Goal: Task Accomplishment & Management: Manage account settings

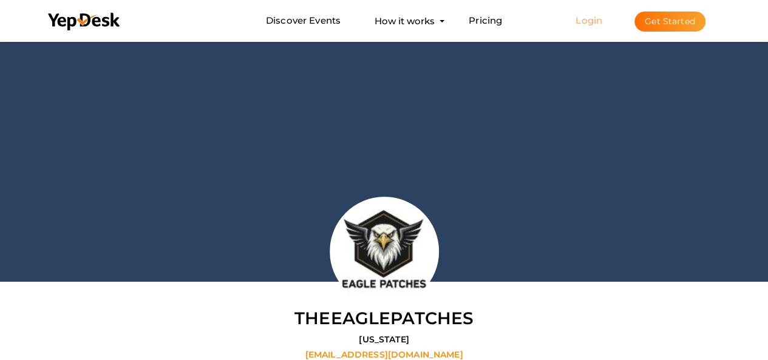
click at [590, 24] on link "Login" at bounding box center [589, 21] width 27 height 12
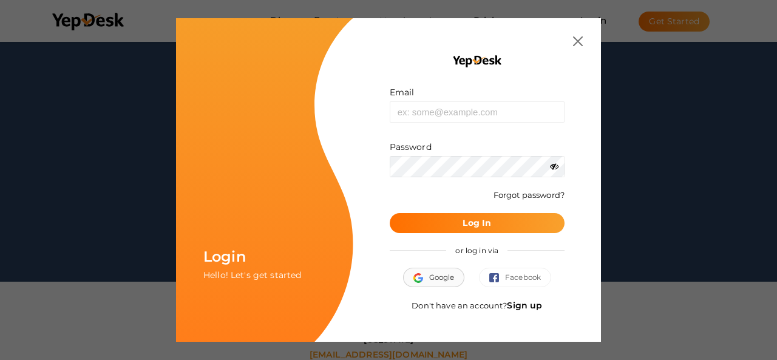
click at [442, 274] on button "Google" at bounding box center [434, 277] width 62 height 19
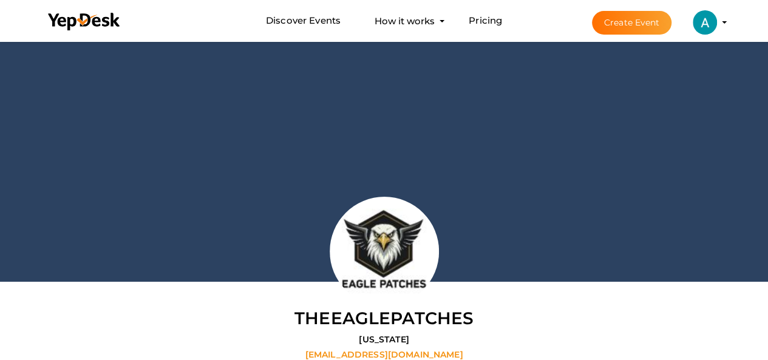
click at [712, 25] on img at bounding box center [705, 22] width 24 height 24
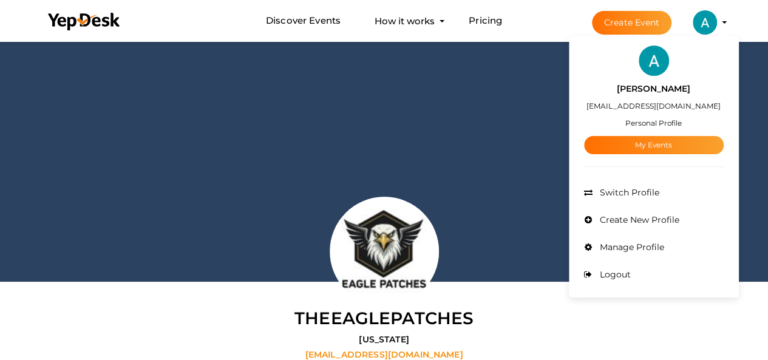
click at [658, 114] on div "Alexa John alexajohn230@gmail.com Personal Profile My Events" at bounding box center [654, 115] width 140 height 78
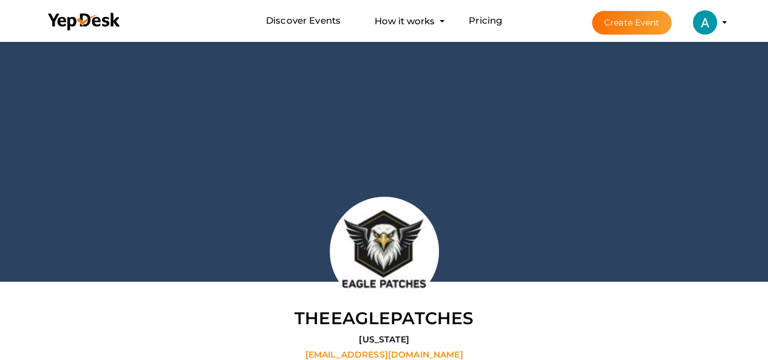
click at [709, 29] on img at bounding box center [705, 22] width 24 height 24
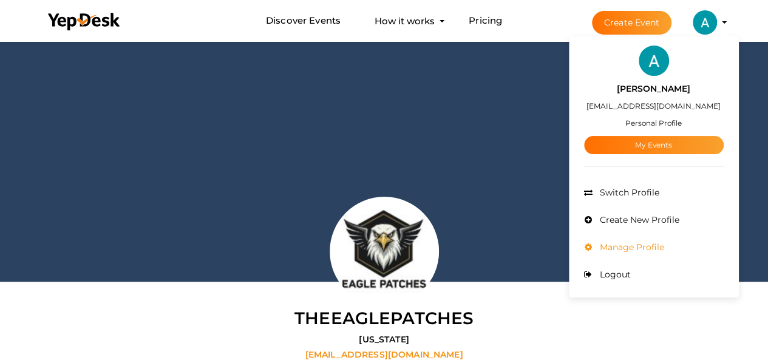
click at [647, 243] on span "Manage Profile" at bounding box center [630, 247] width 67 height 11
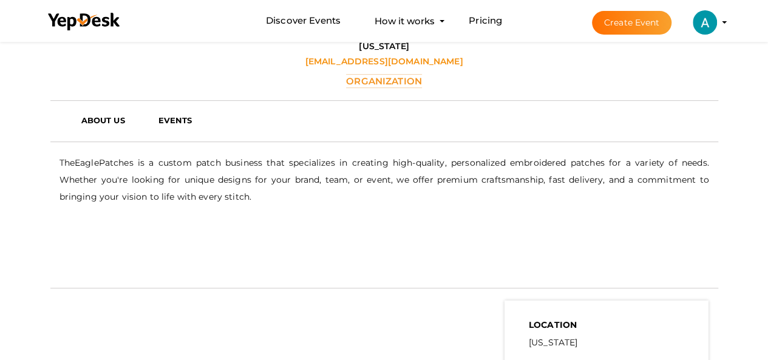
scroll to position [221, 0]
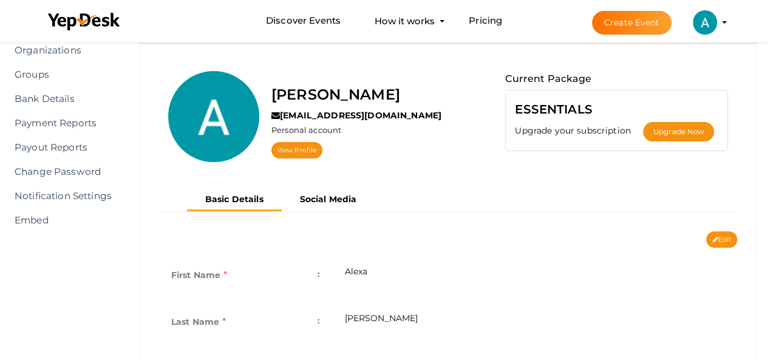
scroll to position [100, 0]
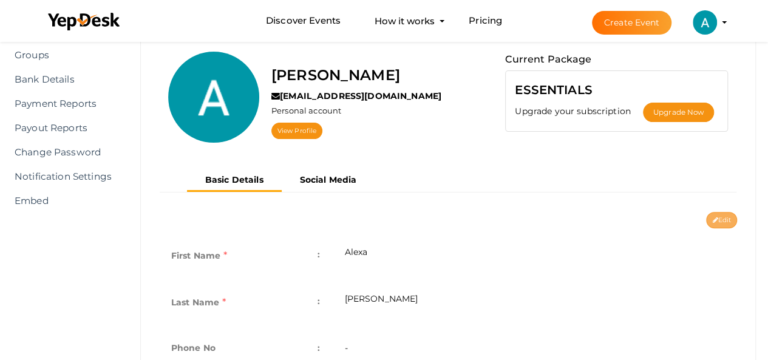
click at [712, 217] on icon at bounding box center [714, 220] width 5 height 7
type input "Alexa"
type input "John"
type input "alexajohn"
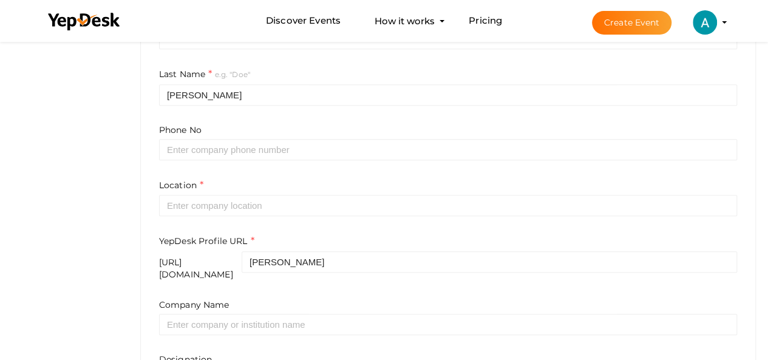
scroll to position [403, 0]
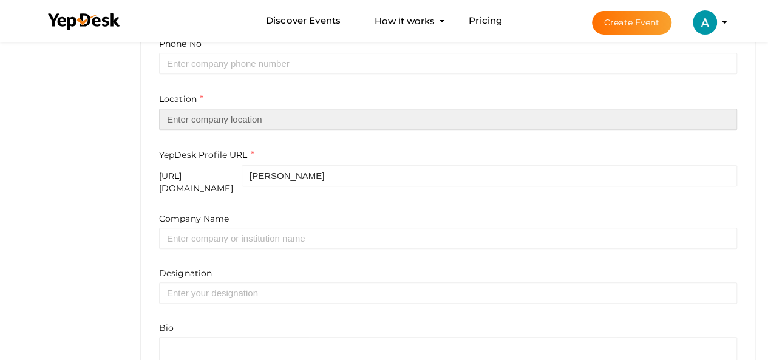
click at [305, 112] on input "text" at bounding box center [448, 119] width 578 height 21
paste input "439 University Ave #2300, Toronto, ON M5G 2H6, Canada"
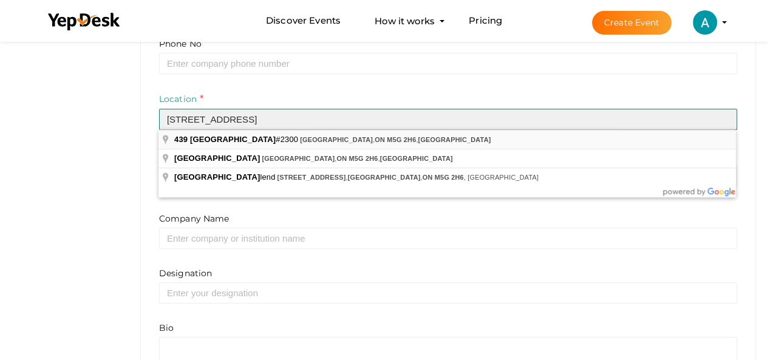
type input "439 University Ave #2300, Toronto, ON M5G 2H6, Canada"
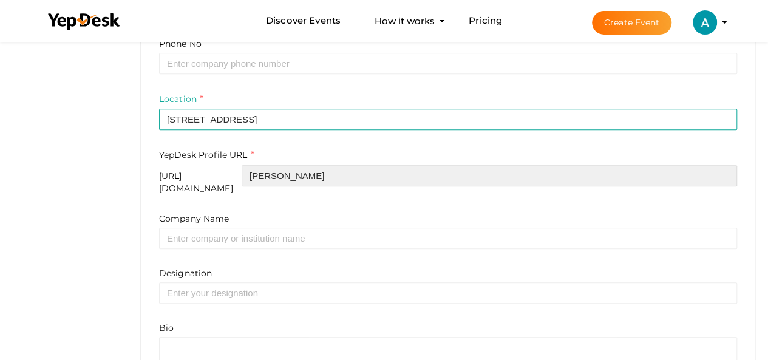
drag, startPoint x: 307, startPoint y: 178, endPoint x: 406, endPoint y: 175, distance: 98.4
click at [406, 175] on input "alexajohn" at bounding box center [489, 175] width 495 height 21
paste input "nimatedvideos"
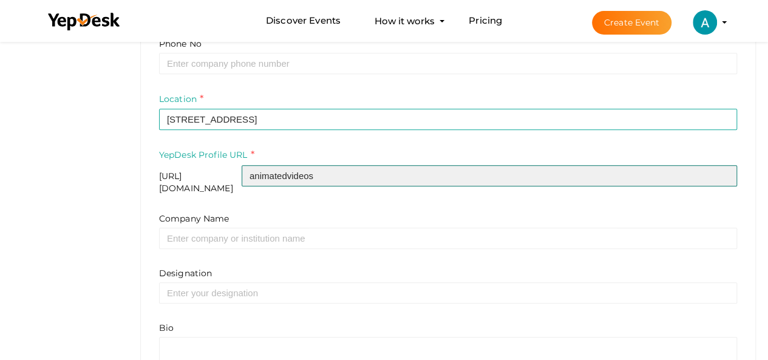
type input "animatedvideos"
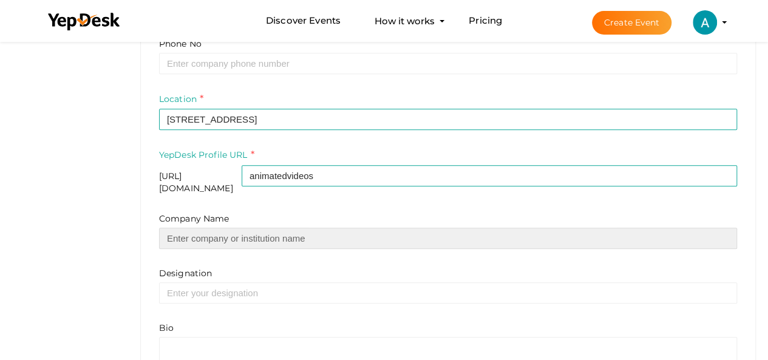
click at [249, 228] on input "text" at bounding box center [448, 238] width 578 height 21
type input "animatedvideos"
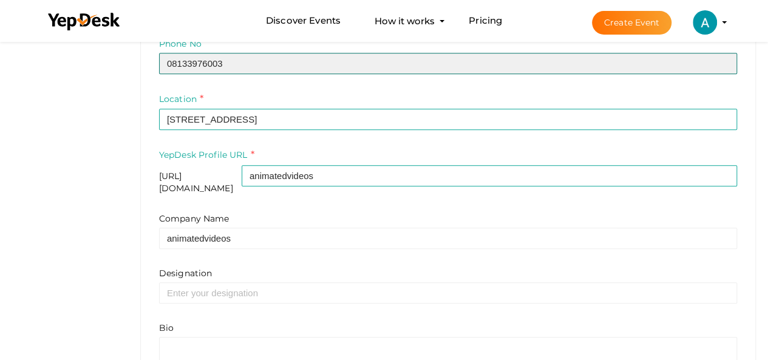
click at [254, 64] on input "08133976003" at bounding box center [448, 63] width 578 height 21
paste input "Tel: +1(877) 811-1505"
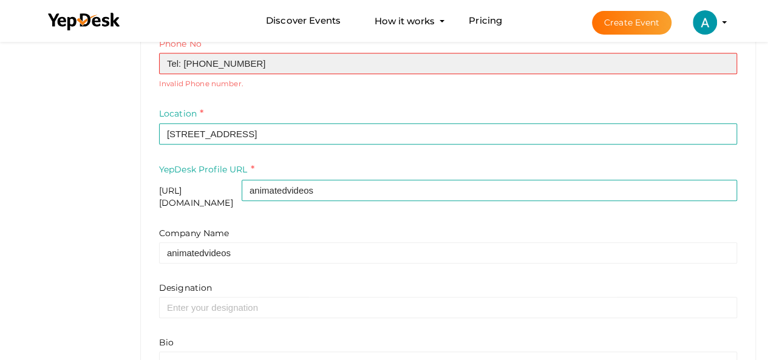
drag, startPoint x: 196, startPoint y: 62, endPoint x: 140, endPoint y: 63, distance: 56.5
click at [140, 63] on div "Profile Details View & Update your Profile Details Alexa John alexajohn230@gmai…" at bounding box center [448, 50] width 616 height 766
click at [186, 62] on input "877) 811-1505" at bounding box center [448, 63] width 578 height 21
click at [203, 59] on input "877 811-1505" at bounding box center [448, 63] width 578 height 21
click at [186, 60] on input "877 8111505" at bounding box center [448, 63] width 578 height 21
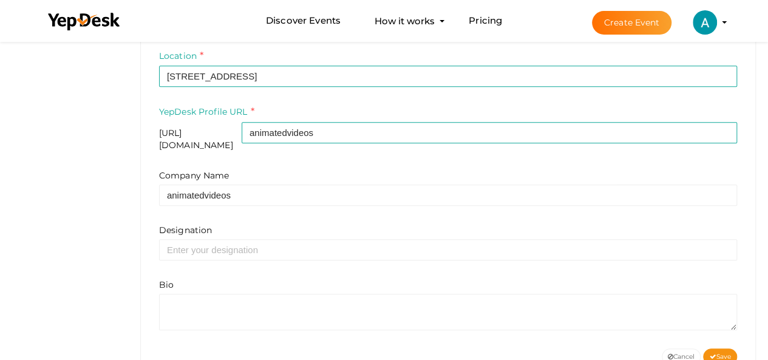
scroll to position [464, 0]
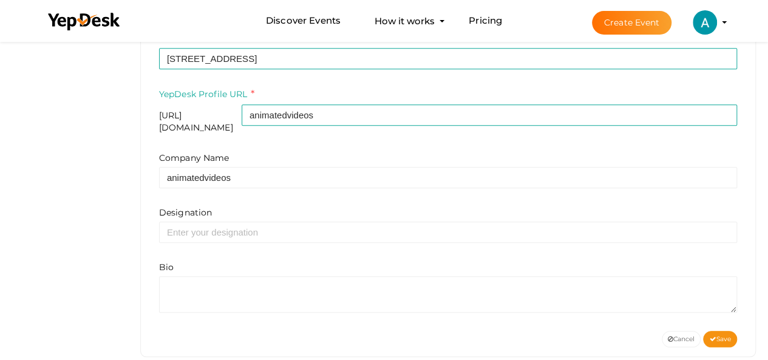
type input "8778111505"
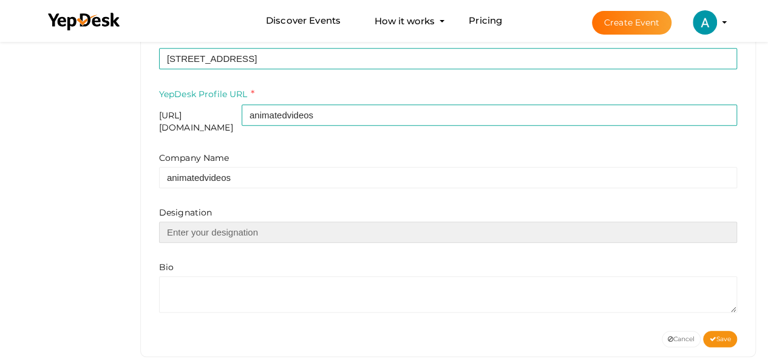
click at [281, 222] on input "text" at bounding box center [448, 232] width 578 height 21
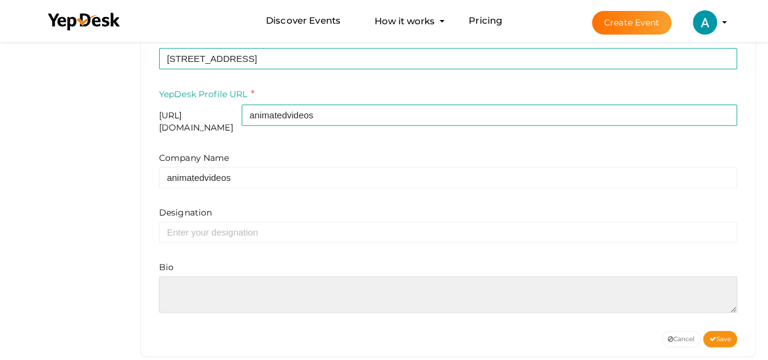
click at [310, 285] on textarea at bounding box center [448, 294] width 578 height 36
paste textarea "AnimatedVideos is a creative powerhouse specializing in 2D animation services t…"
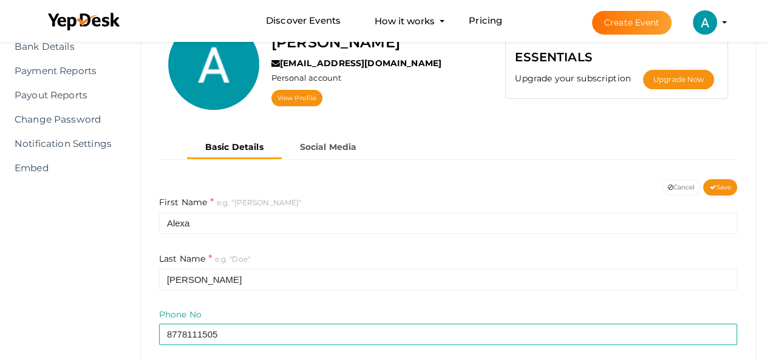
scroll to position [171, 0]
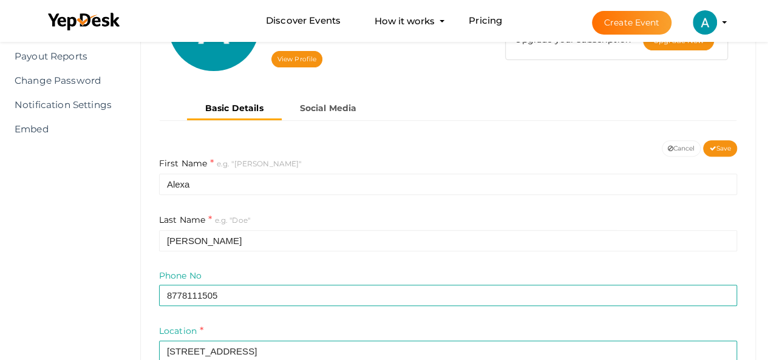
type textarea "AnimatedVideos is a creative powerhouse specializing in 2D animation services t…"
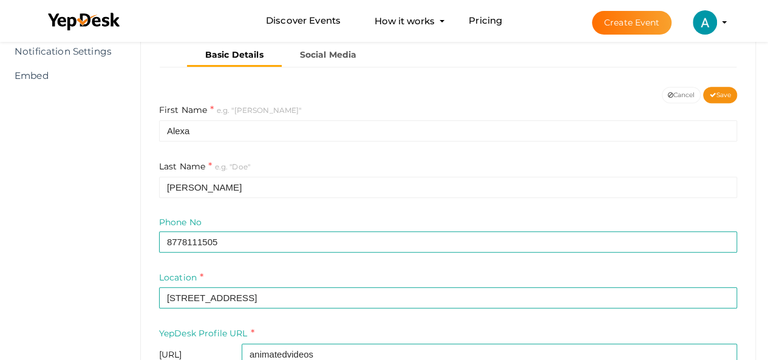
scroll to position [111, 0]
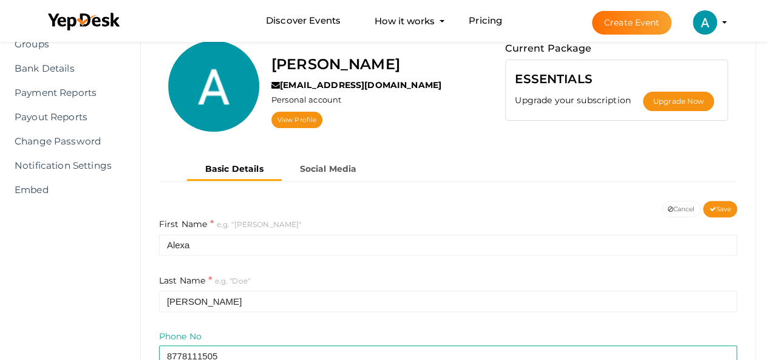
click at [234, 258] on div "First Name e.g. "John" Alexa Last Name e.g. "Doe" John" at bounding box center [448, 264] width 578 height 95
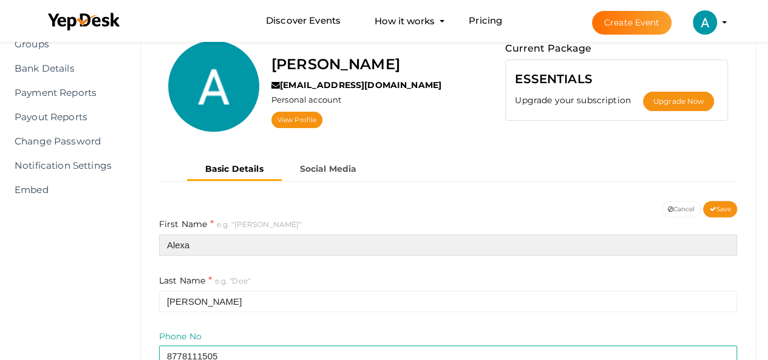
click at [240, 240] on input "Alexa" at bounding box center [448, 244] width 578 height 21
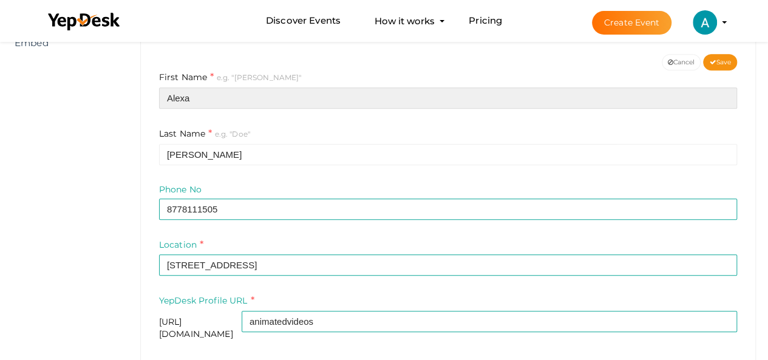
scroll to position [414, 0]
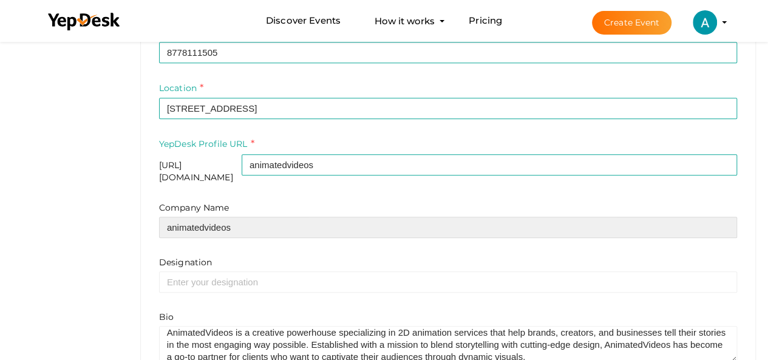
click at [209, 219] on input "animatedvideos" at bounding box center [448, 227] width 578 height 21
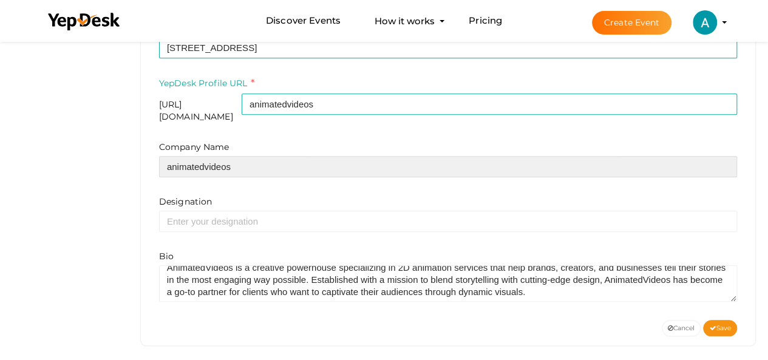
scroll to position [12, 0]
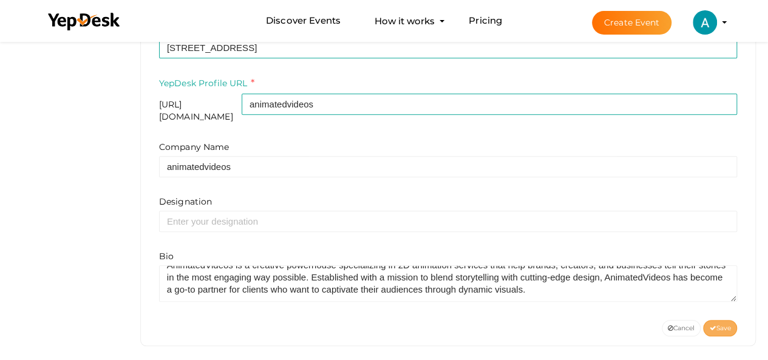
click at [729, 324] on button "Save" at bounding box center [720, 328] width 34 height 16
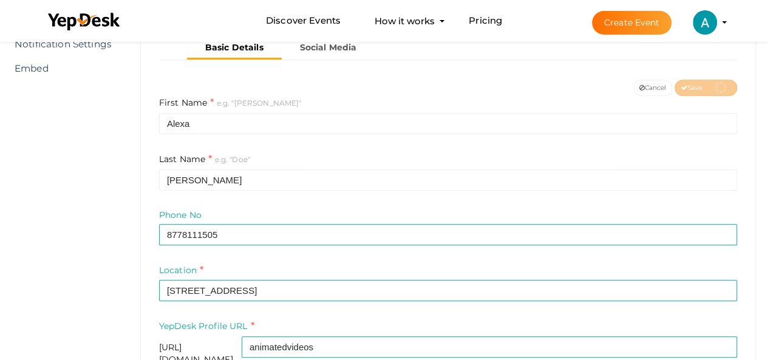
scroll to position [171, 0]
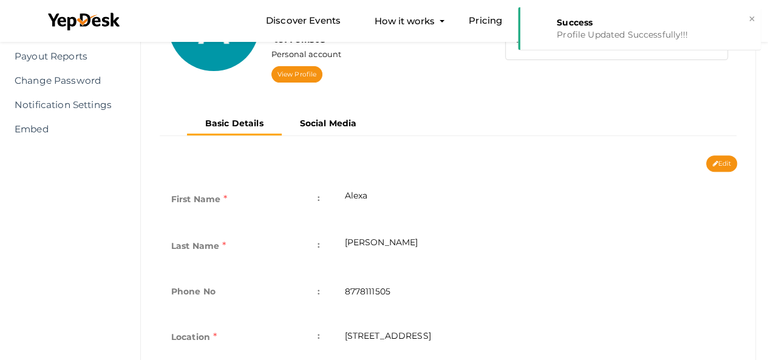
click at [332, 132] on ul "Basic Details Social Media" at bounding box center [281, 125] width 188 height 22
click at [338, 118] on b "Social Media" at bounding box center [328, 123] width 57 height 11
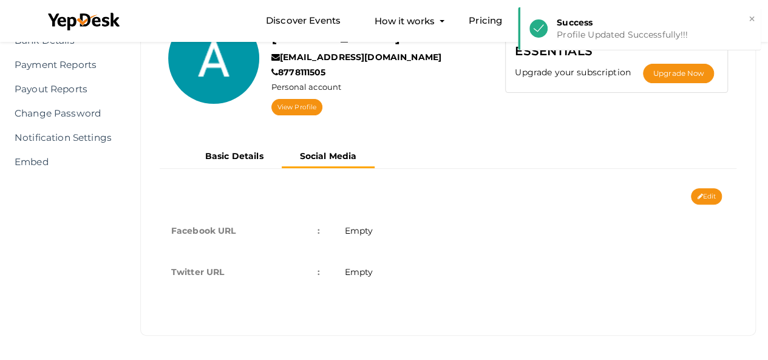
scroll to position [137, 0]
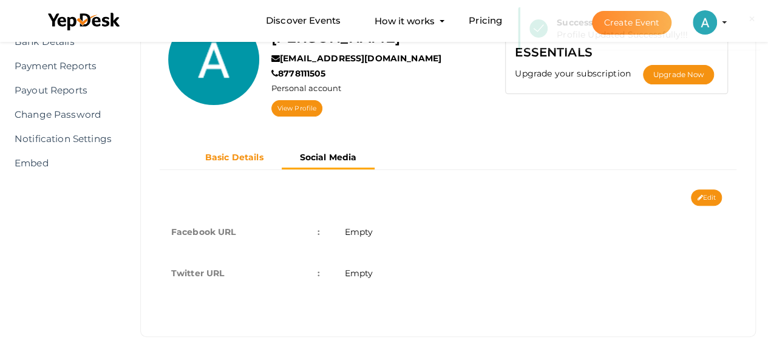
click at [245, 161] on b "Basic Details" at bounding box center [234, 157] width 58 height 11
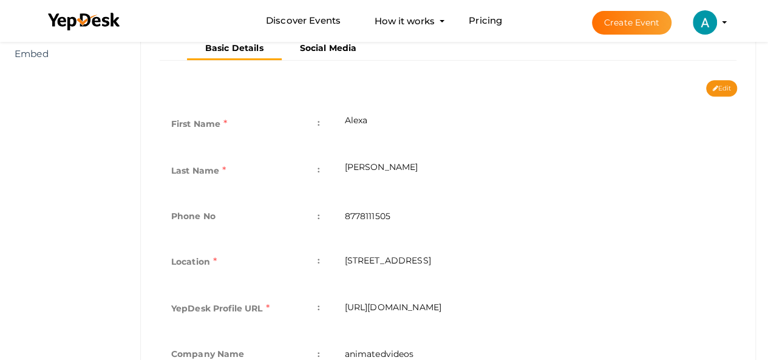
scroll to position [182, 0]
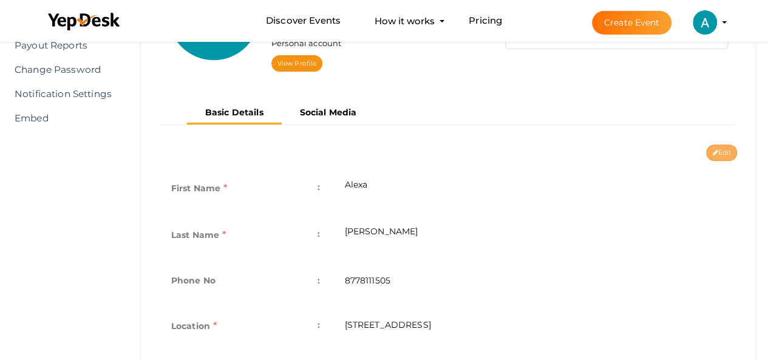
click at [720, 157] on button "Edit" at bounding box center [721, 153] width 31 height 16
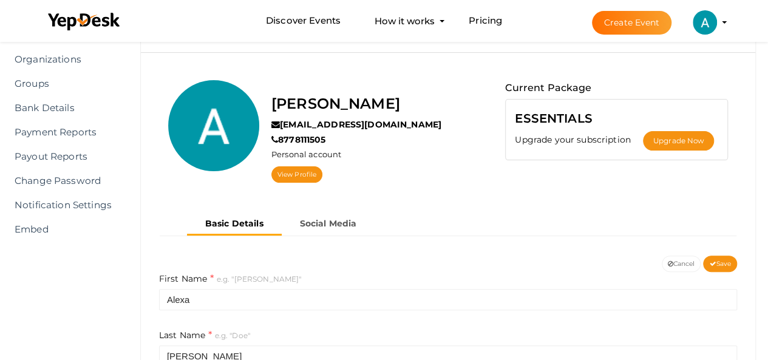
scroll to position [0, 0]
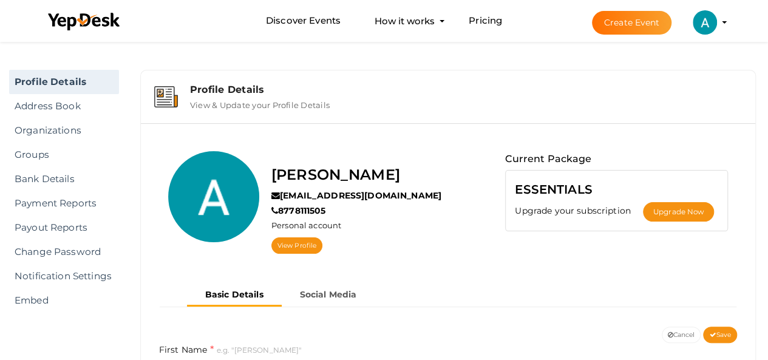
click at [330, 304] on ul "Basic Details Social Media" at bounding box center [281, 296] width 188 height 22
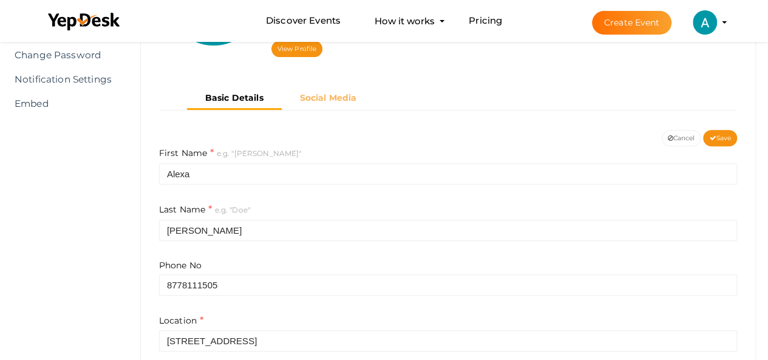
scroll to position [243, 0]
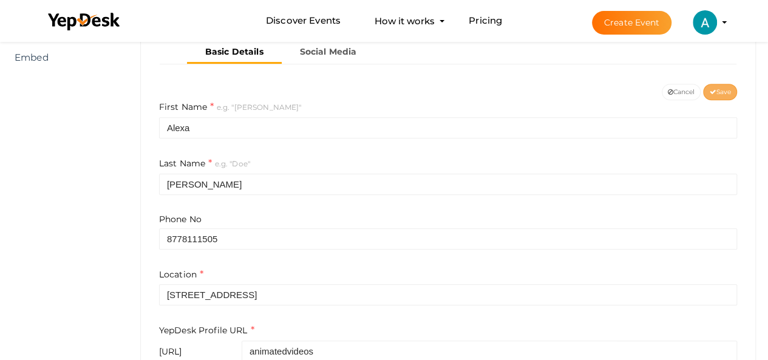
click at [709, 97] on button "Save" at bounding box center [720, 92] width 34 height 16
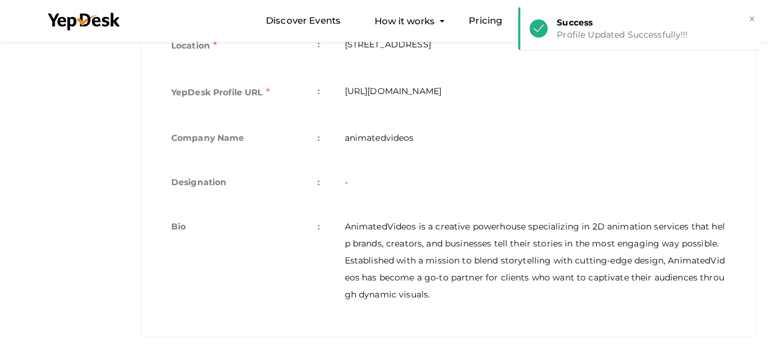
scroll to position [38, 0]
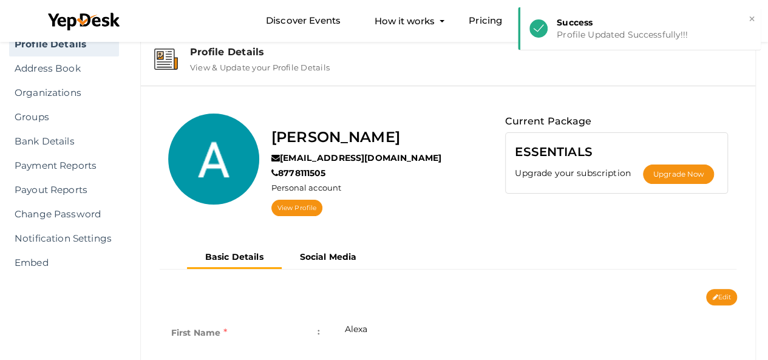
click at [325, 148] on div "Alexa John" at bounding box center [356, 139] width 170 height 26
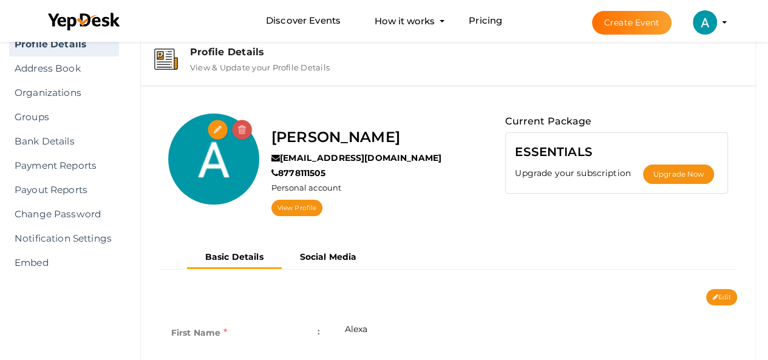
click at [209, 132] on input "file" at bounding box center [218, 130] width 21 height 21
type input "C:\fakepath\animated.PNG"
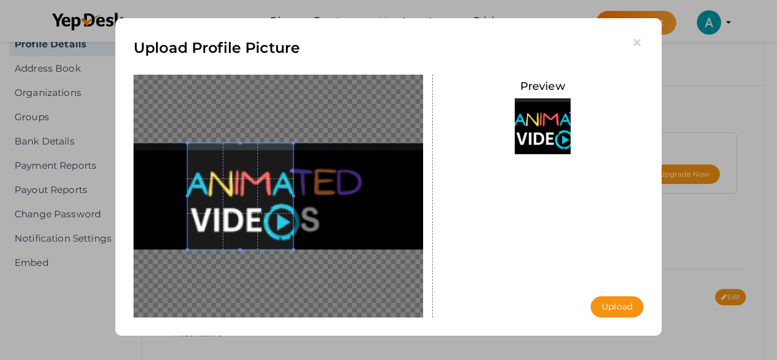
drag, startPoint x: 293, startPoint y: 214, endPoint x: 244, endPoint y: 213, distance: 48.6
click at [244, 213] on span at bounding box center [241, 196] width 106 height 106
click at [614, 301] on button "Upload" at bounding box center [617, 306] width 53 height 21
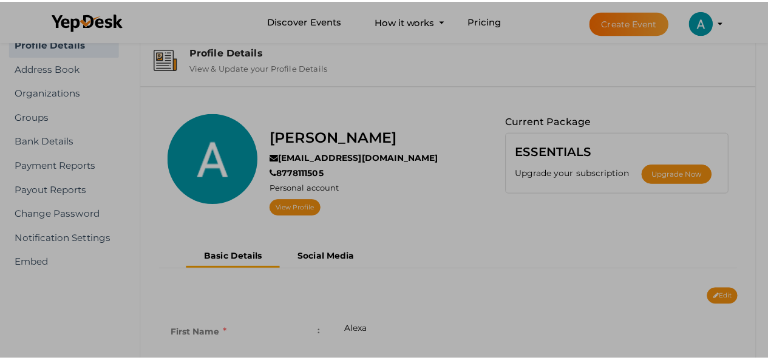
scroll to position [0, 0]
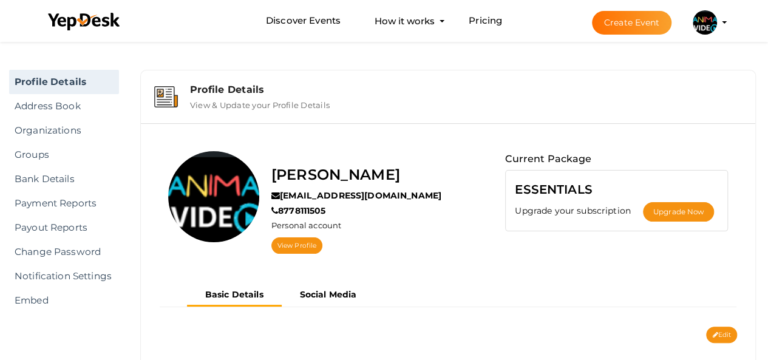
click at [370, 172] on div "[PERSON_NAME]" at bounding box center [356, 176] width 170 height 26
click at [352, 175] on label "[PERSON_NAME]" at bounding box center [335, 174] width 129 height 23
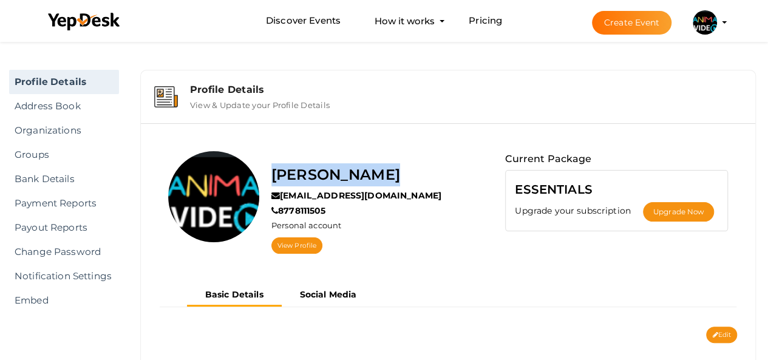
click at [352, 175] on label "[PERSON_NAME]" at bounding box center [335, 174] width 129 height 23
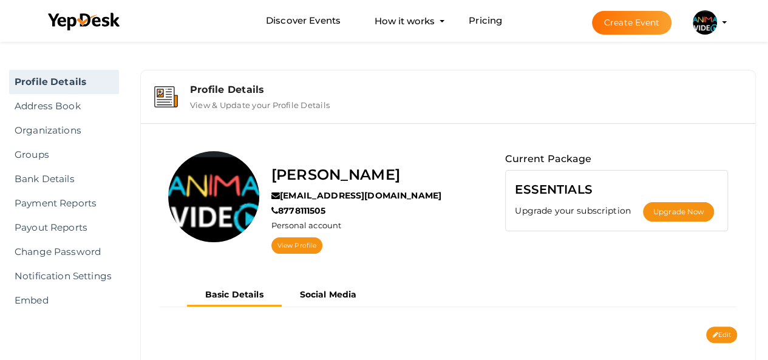
click at [464, 256] on div "Alexa John alexajohn230@gmail.com 8778111505 Personal account View Profile" at bounding box center [327, 208] width 337 height 115
click at [726, 333] on button "Edit" at bounding box center [721, 335] width 31 height 16
type input "Alexa"
type input "[PERSON_NAME]"
type input "8778111505"
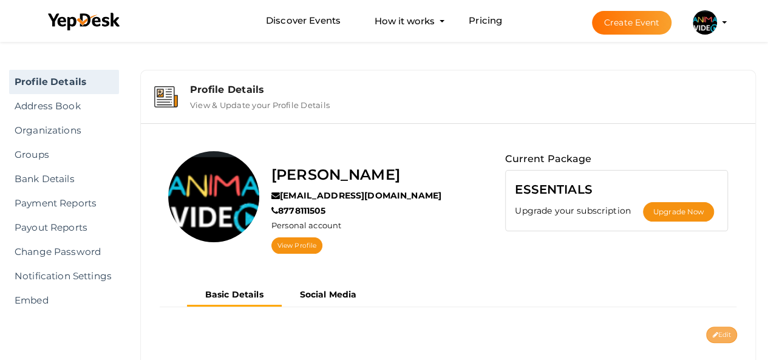
type input "[STREET_ADDRESS]"
type input "animatedvideos"
type textarea "AnimatedVideos is a creative powerhouse specializing in 2D animation services t…"
click at [714, 39] on li "Create Event Alexa John alexajohn230@gmail.com Personal Profile My Events Admin…" at bounding box center [649, 23] width 162 height 44
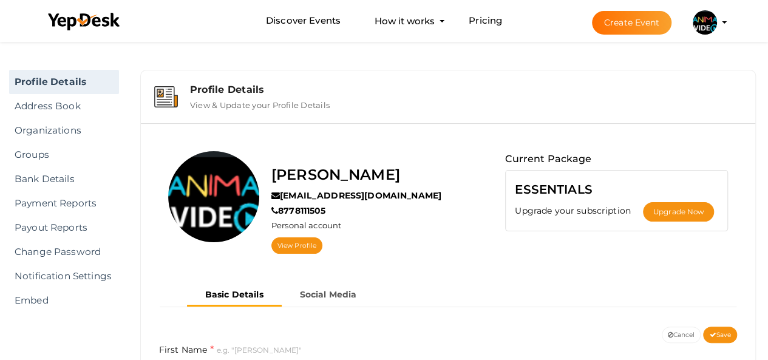
click at [702, 27] on img at bounding box center [705, 22] width 24 height 24
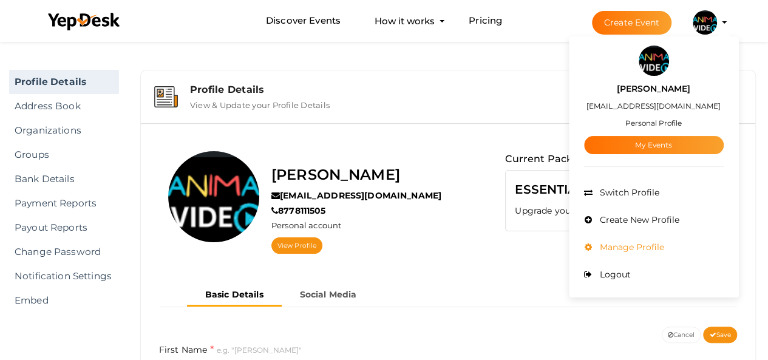
click at [644, 243] on span "Manage Profile" at bounding box center [630, 247] width 67 height 11
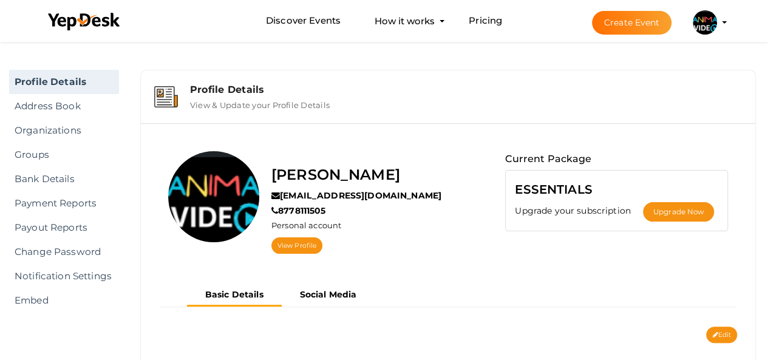
click at [709, 29] on img at bounding box center [705, 22] width 24 height 24
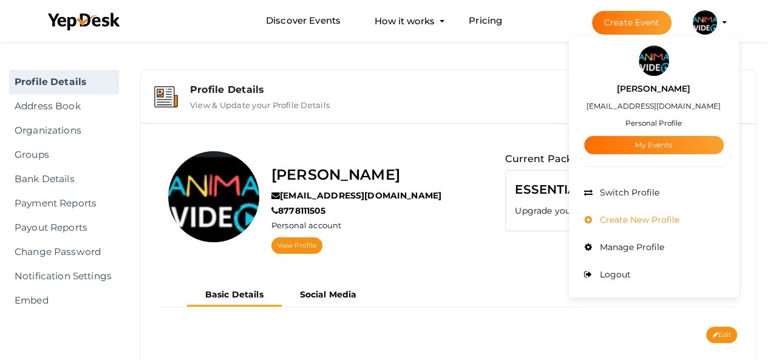
click at [670, 220] on span "Create New Profile" at bounding box center [638, 219] width 83 height 11
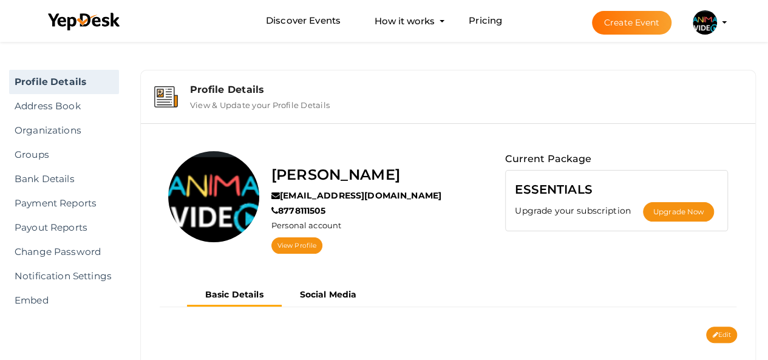
click at [729, 27] on li "Create Event Alexa John alexajohn230@gmail.com Personal Profile My Events Admin…" at bounding box center [649, 23] width 162 height 44
click at [716, 30] on button "Alexa John alexajohn230@gmail.com Personal Profile My Events Admin Switch Profi…" at bounding box center [705, 23] width 32 height 26
click at [696, 20] on img at bounding box center [705, 22] width 24 height 24
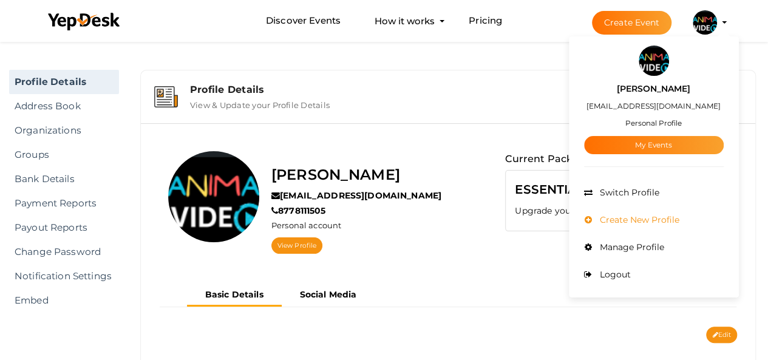
click at [616, 211] on li "Create New Profile" at bounding box center [654, 219] width 140 height 27
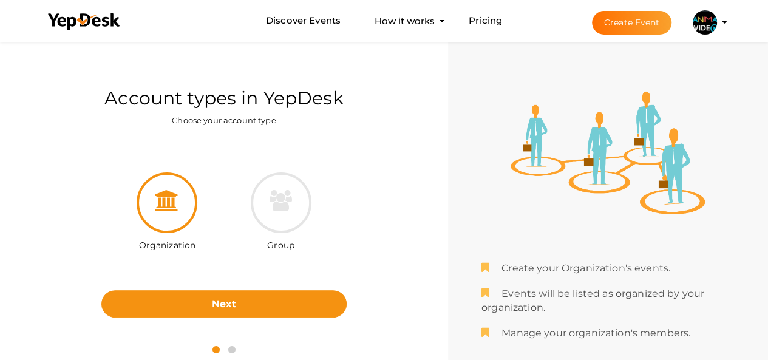
click at [170, 210] on icon at bounding box center [167, 200] width 24 height 21
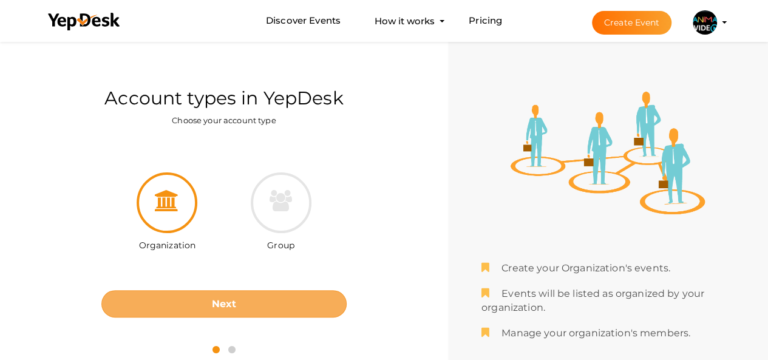
click at [209, 298] on button "Next" at bounding box center [223, 303] width 245 height 27
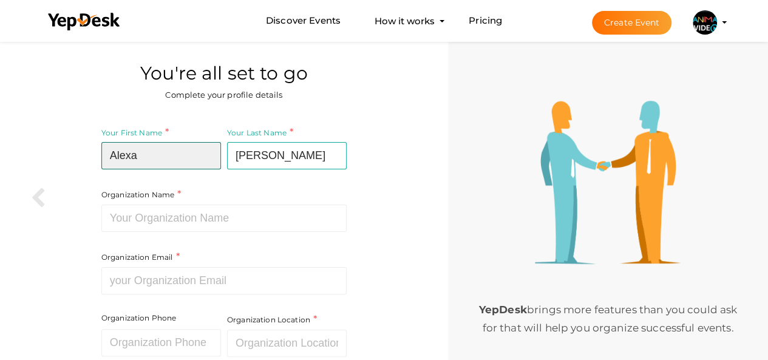
click at [198, 166] on input "Alexa" at bounding box center [161, 155] width 120 height 27
click at [132, 202] on div "Organization Name Required. Between two and hundred characters Name already in …" at bounding box center [223, 179] width 245 height 107
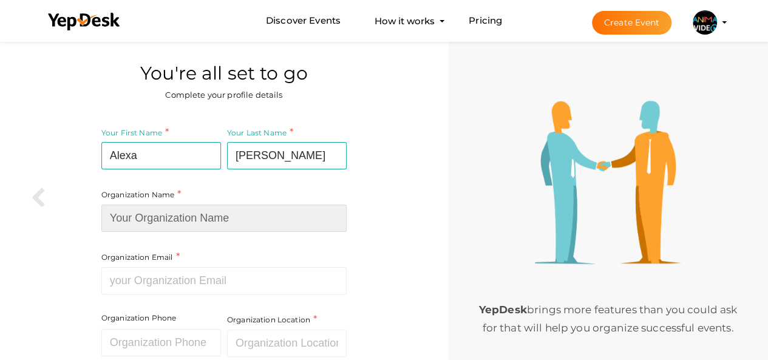
click at [134, 211] on input at bounding box center [223, 218] width 245 height 27
type input "animatedvideos"
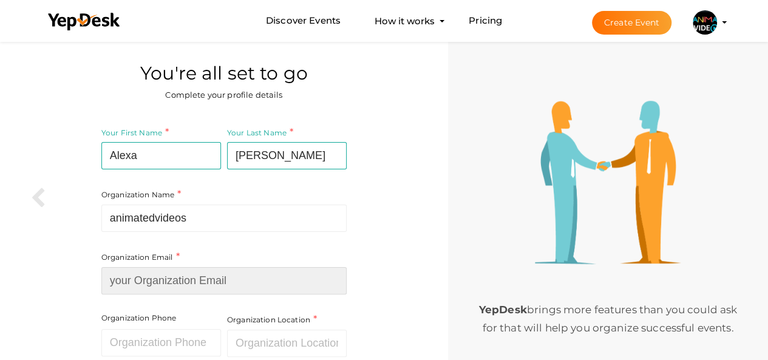
type input "info@animatedvideos.co"
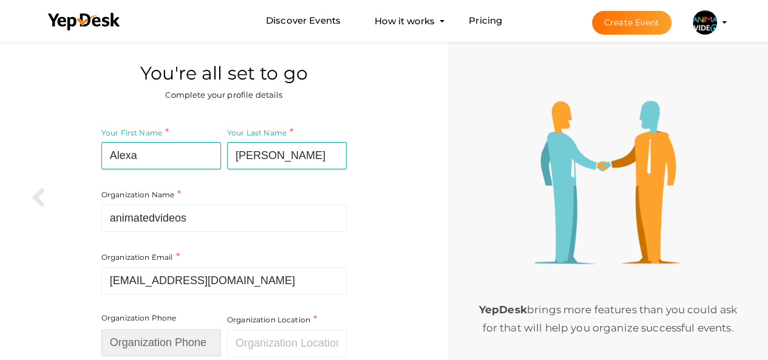
type input "08133976003"
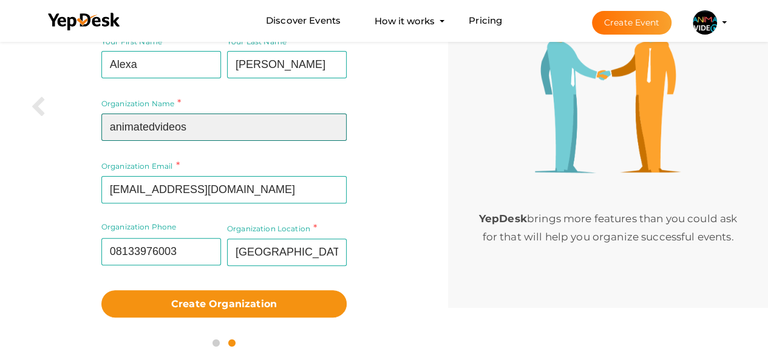
scroll to position [91, 0]
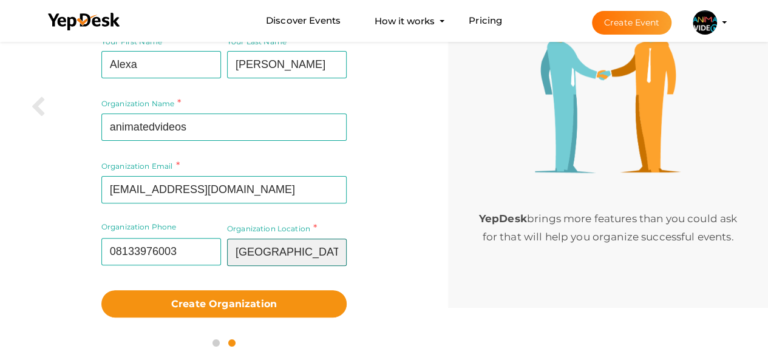
click at [265, 252] on input "Pakistan" at bounding box center [287, 252] width 120 height 27
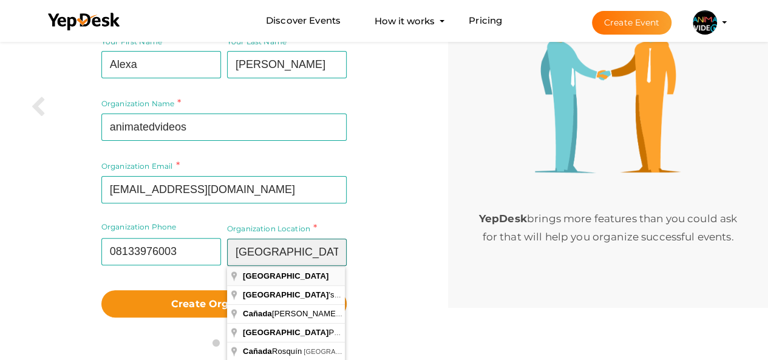
type input "[GEOGRAPHIC_DATA]"
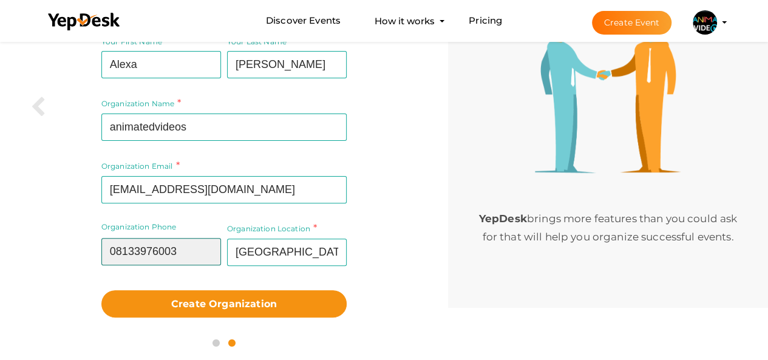
click at [186, 251] on input "08133976003" at bounding box center [161, 251] width 120 height 27
paste input "Tel: +1(877) 811-1505"
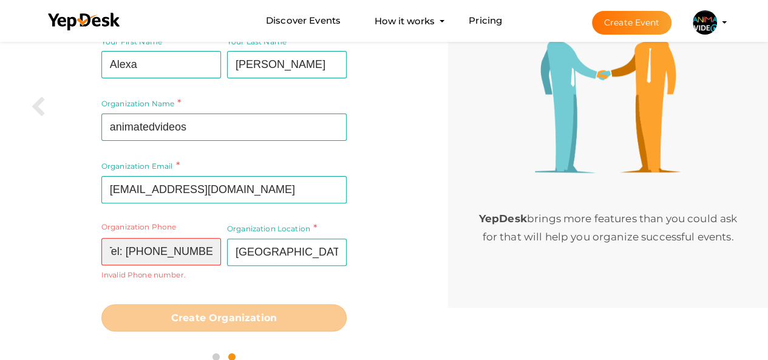
scroll to position [0, 0]
drag, startPoint x: 138, startPoint y: 253, endPoint x: 35, endPoint y: 253, distance: 102.6
click at [35, 253] on div "Your First Name Alexa Required. Must contain letters only. Must be between 2 an…" at bounding box center [224, 182] width 430 height 311
click at [164, 254] on input "(877) 811-1505" at bounding box center [161, 251] width 120 height 27
click at [162, 251] on input "(877) 811-1505" at bounding box center [161, 251] width 120 height 27
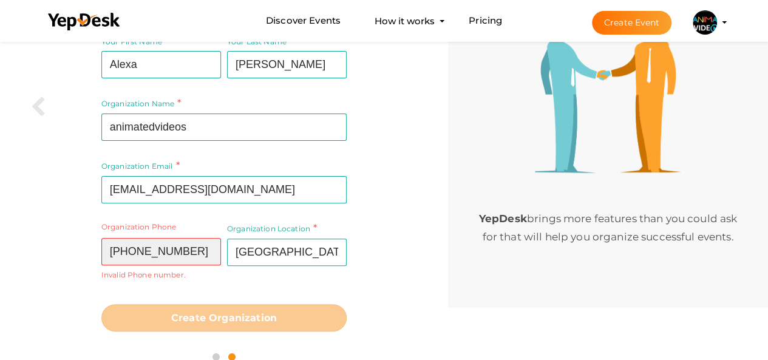
click at [142, 256] on input "(877) 8111505" at bounding box center [161, 251] width 120 height 27
click at [134, 253] on input "(877) 8111505" at bounding box center [161, 251] width 120 height 27
click at [139, 250] on input "(877) 8111505" at bounding box center [161, 251] width 120 height 27
click at [114, 249] on input "(8778111505" at bounding box center [161, 251] width 120 height 27
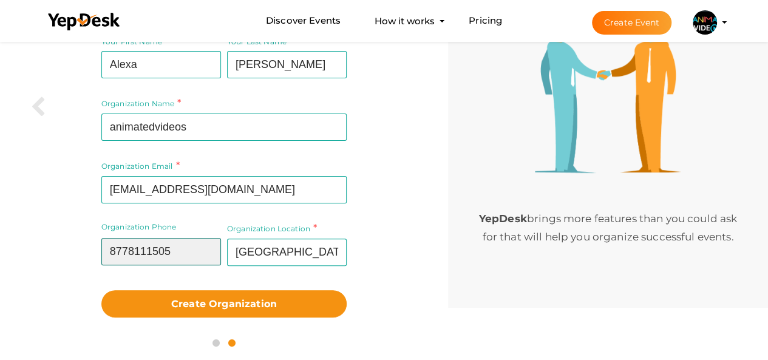
type input "8778111505"
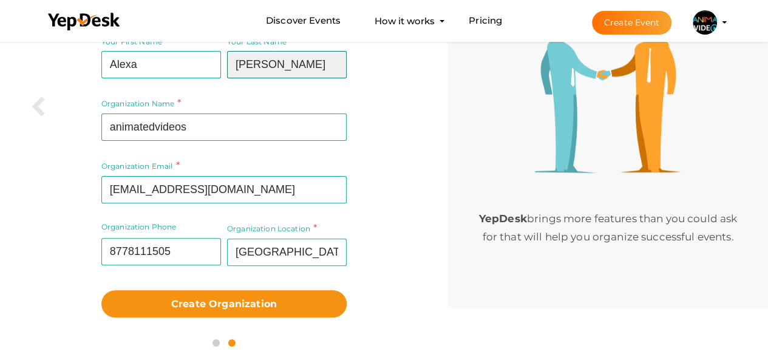
click at [257, 69] on input "John" at bounding box center [287, 64] width 120 height 27
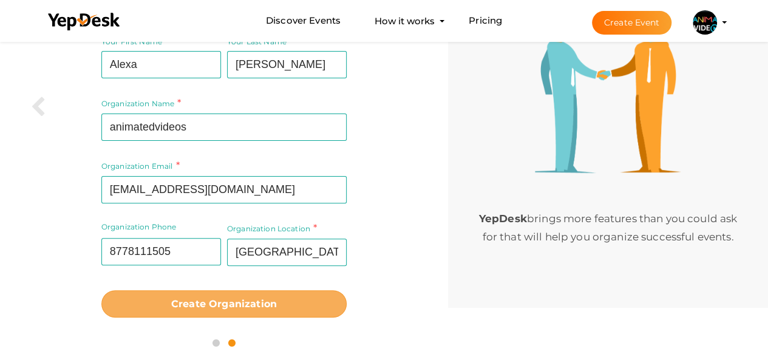
click at [220, 309] on button "Create Organization" at bounding box center [223, 303] width 245 height 27
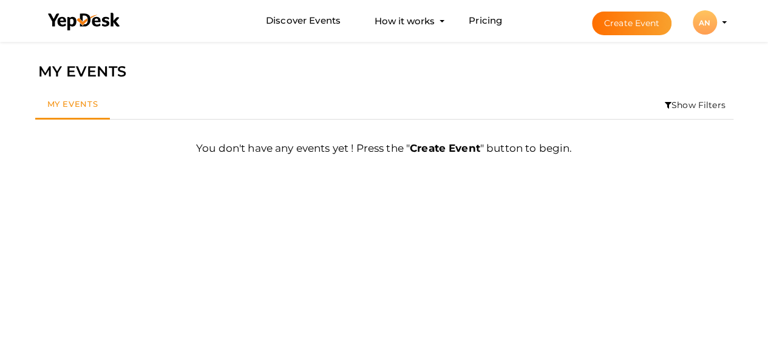
click at [621, 13] on button "Create Event" at bounding box center [632, 24] width 80 height 24
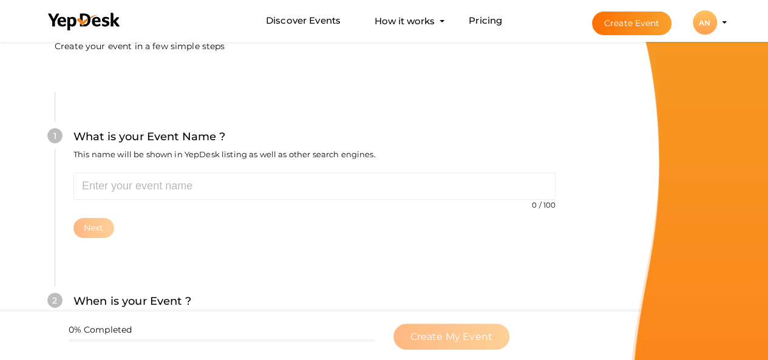
scroll to position [121, 0]
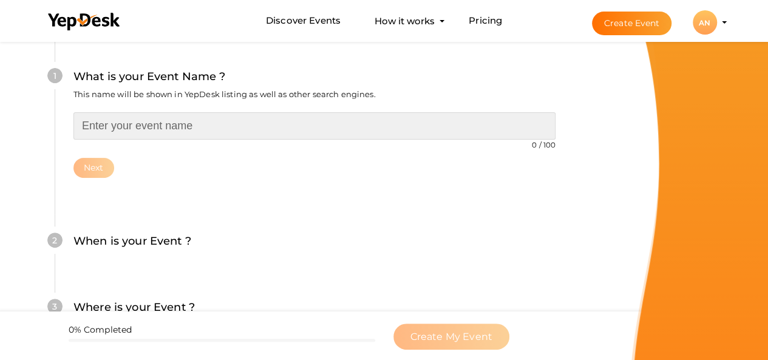
click at [165, 124] on input "text" at bounding box center [314, 125] width 482 height 27
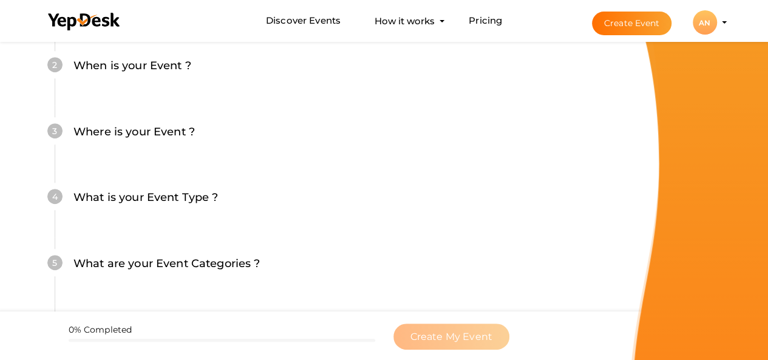
scroll to position [364, 0]
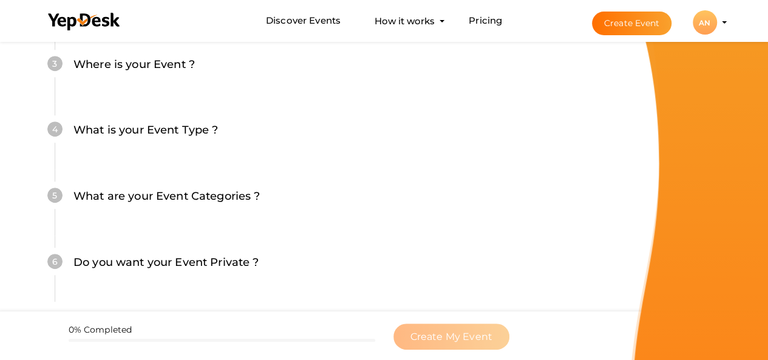
click at [710, 21] on div "AN" at bounding box center [705, 22] width 24 height 24
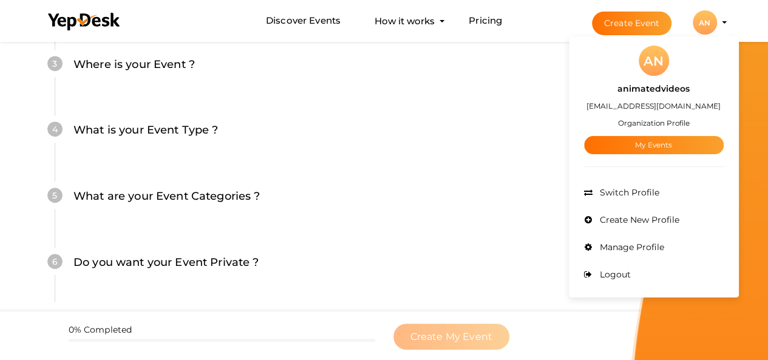
click at [631, 243] on span "Manage Profile" at bounding box center [630, 247] width 67 height 11
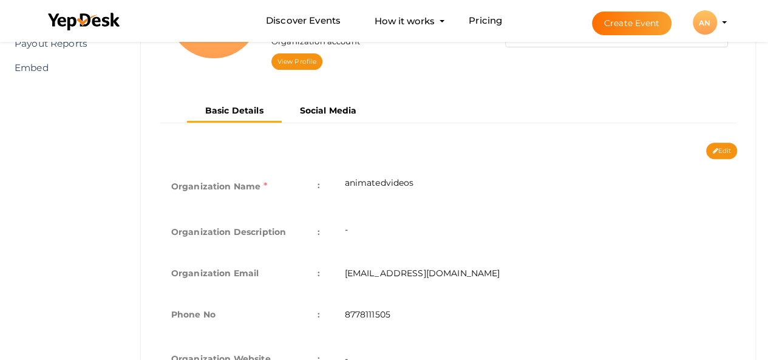
scroll to position [203, 0]
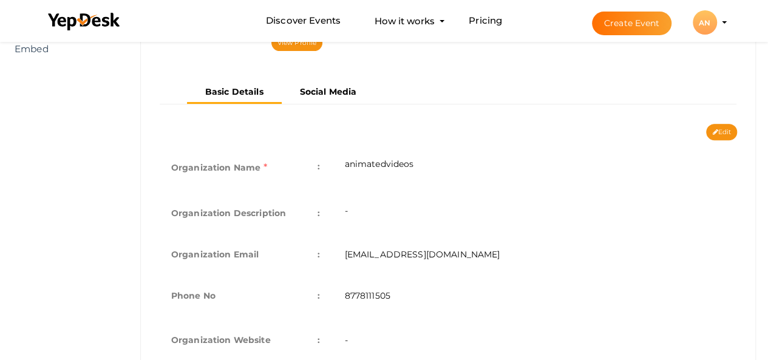
click at [376, 211] on td "-" at bounding box center [534, 212] width 405 height 41
click at [715, 134] on button "Edit" at bounding box center [721, 132] width 31 height 16
type input "animatedvideos"
type input "[EMAIL_ADDRESS][DOMAIN_NAME]"
type input "8778111505"
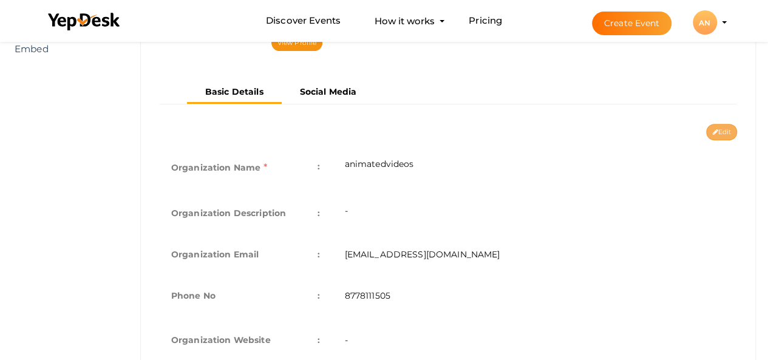
select select "9"
type input "[GEOGRAPHIC_DATA]"
type input "animatedvideos1"
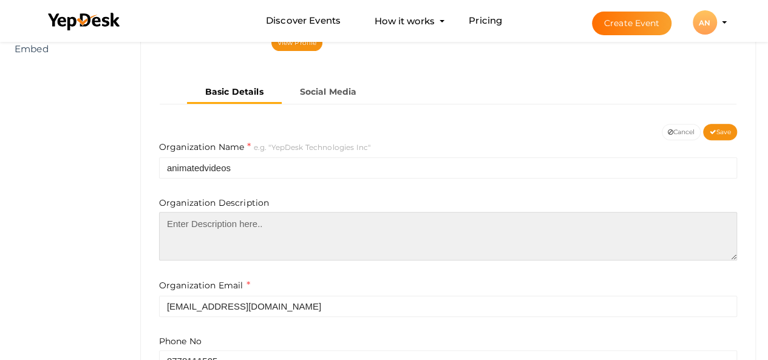
click at [248, 234] on textarea at bounding box center [448, 236] width 578 height 49
paste textarea "AnimatedVideos is a creative powerhouse specializing in 2D animation services t…"
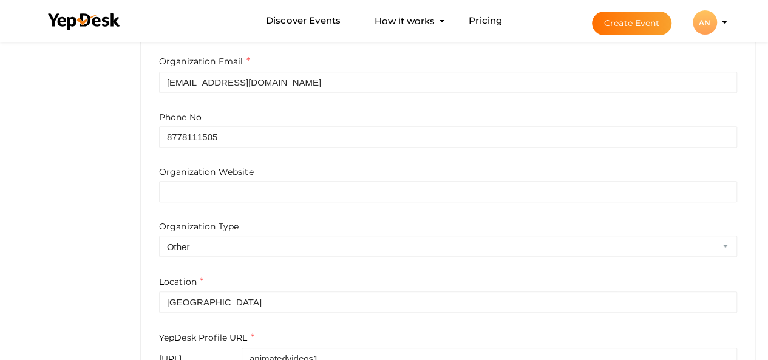
scroll to position [446, 0]
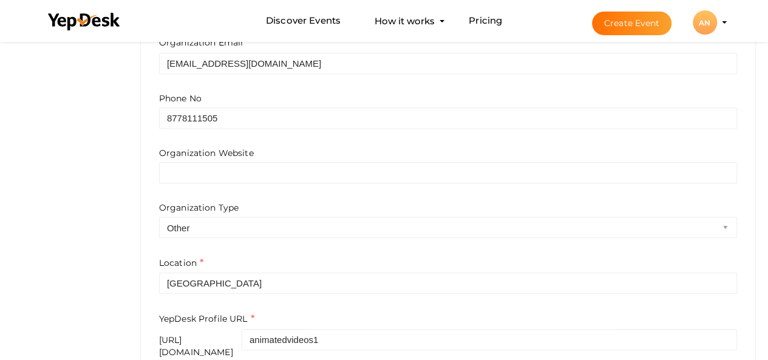
type textarea "AnimatedVideos is a creative powerhouse specializing in 2D animation services t…"
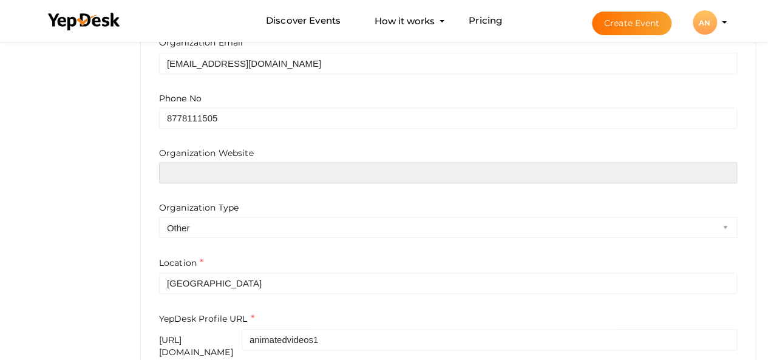
click at [249, 177] on input "text" at bounding box center [448, 172] width 578 height 21
paste input "[URL][DOMAIN_NAME]"
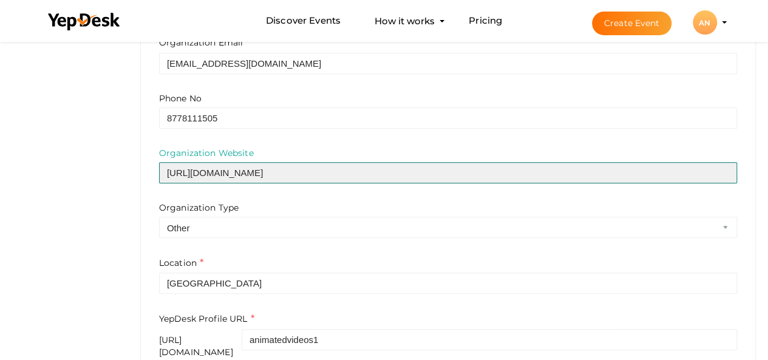
scroll to position [502, 0]
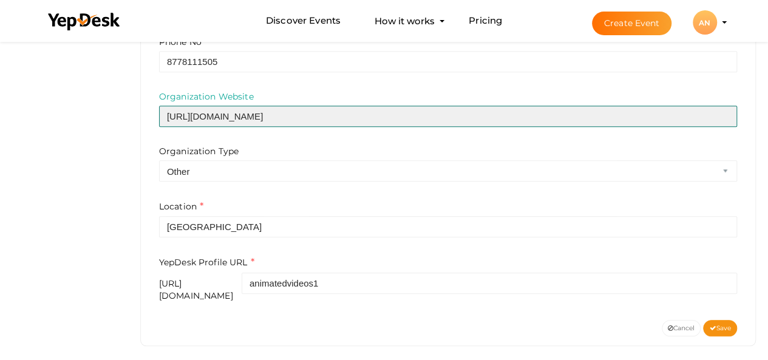
type input "[URL][DOMAIN_NAME]"
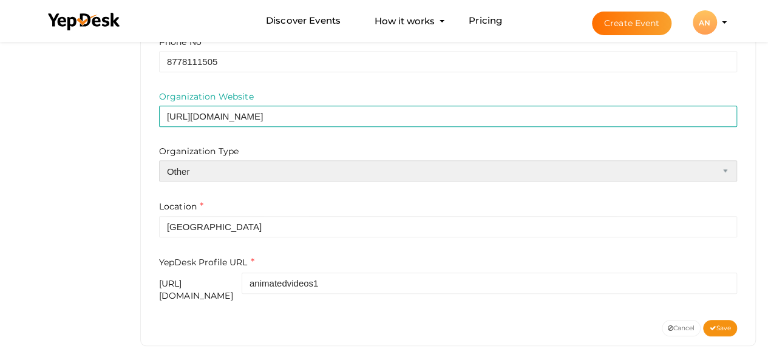
click at [262, 178] on select "Airline Corporation Educational Organization Government Organization Local Busi…" at bounding box center [448, 170] width 578 height 21
click at [159, 160] on select "Airline Corporation Educational Organization Government Organization Local Busi…" at bounding box center [448, 170] width 578 height 21
click at [301, 163] on select "Airline Corporation Educational Organization Government Organization Local Busi…" at bounding box center [448, 170] width 578 height 21
select select "9"
click at [159, 160] on select "Airline Corporation Educational Organization Government Organization Local Busi…" at bounding box center [448, 170] width 578 height 21
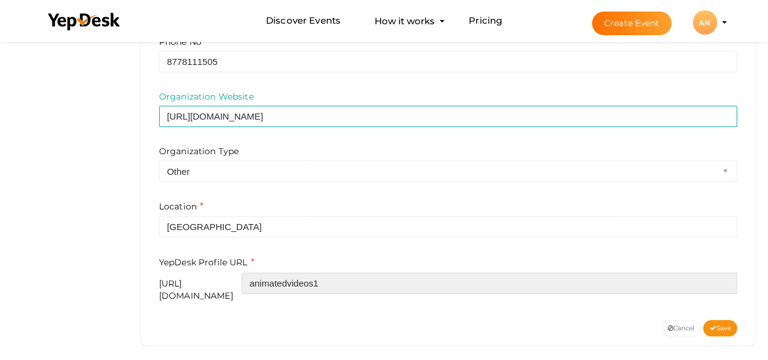
click at [387, 276] on input "animatedvideos1" at bounding box center [489, 283] width 495 height 21
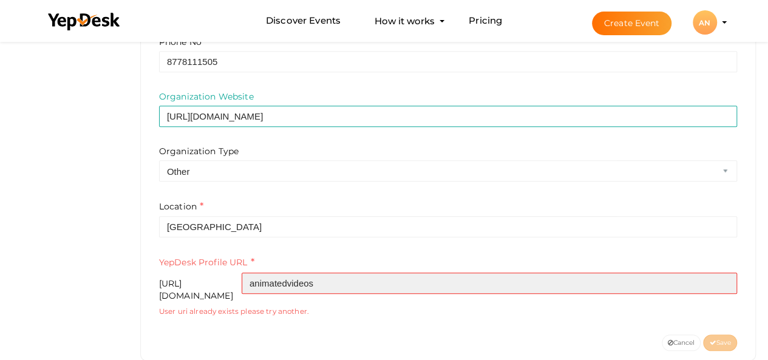
type input "animatedvideos1"
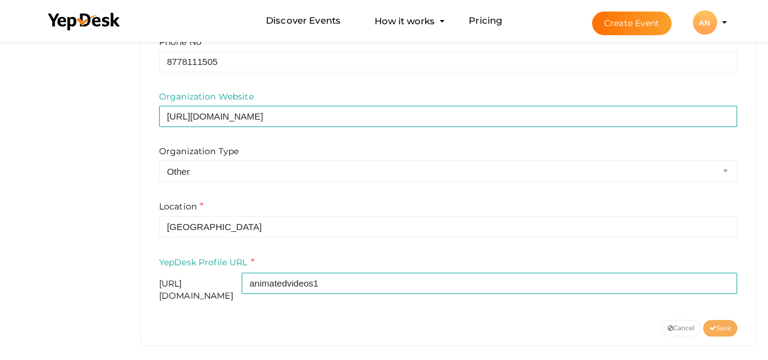
click at [706, 321] on button "Save" at bounding box center [720, 328] width 34 height 16
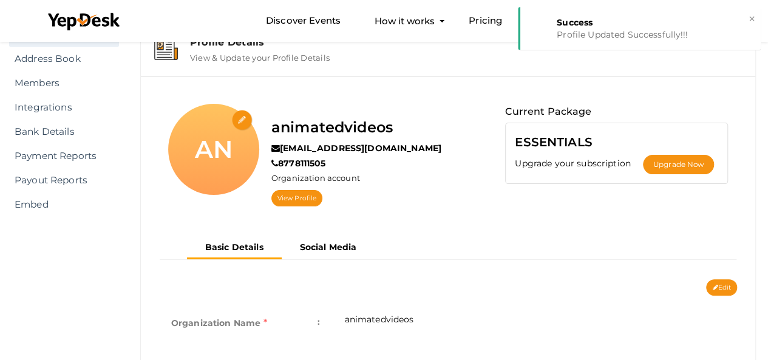
scroll to position [0, 0]
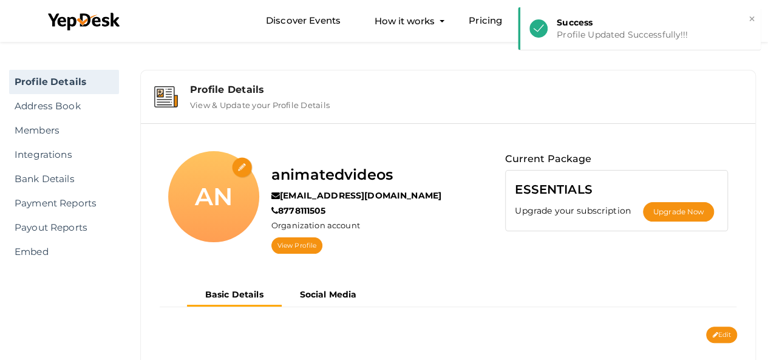
click at [239, 165] on input "file" at bounding box center [242, 167] width 21 height 21
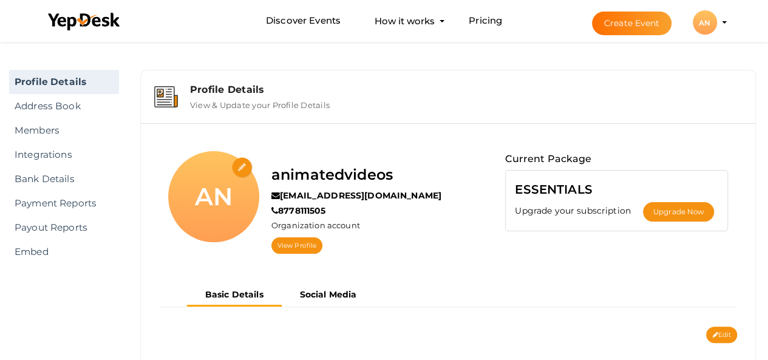
type input "C:\fakepath\animated.PNG"
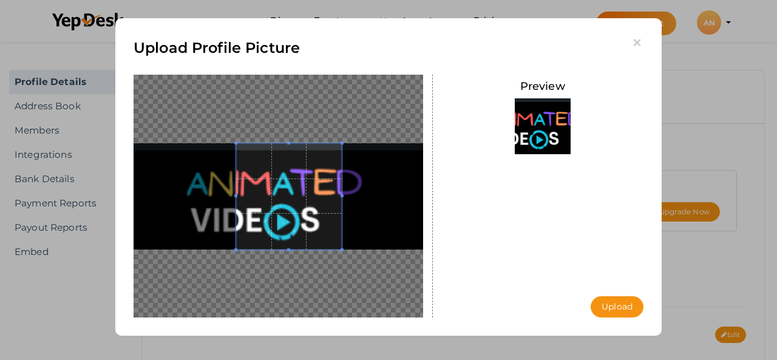
click at [288, 222] on span at bounding box center [289, 196] width 106 height 106
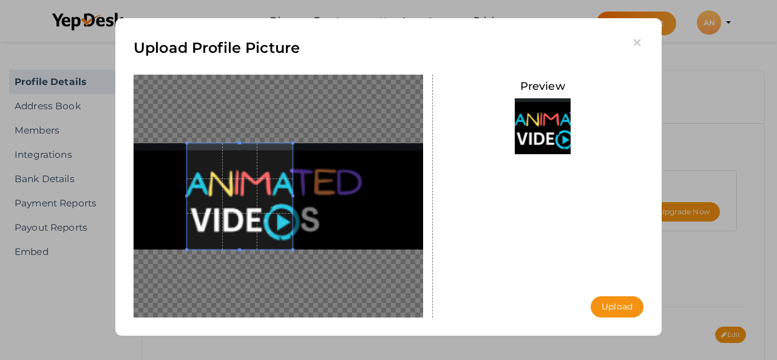
drag, startPoint x: 291, startPoint y: 211, endPoint x: 242, endPoint y: 203, distance: 49.7
click at [242, 203] on span at bounding box center [240, 196] width 106 height 106
click at [603, 311] on button "Upload" at bounding box center [617, 306] width 53 height 21
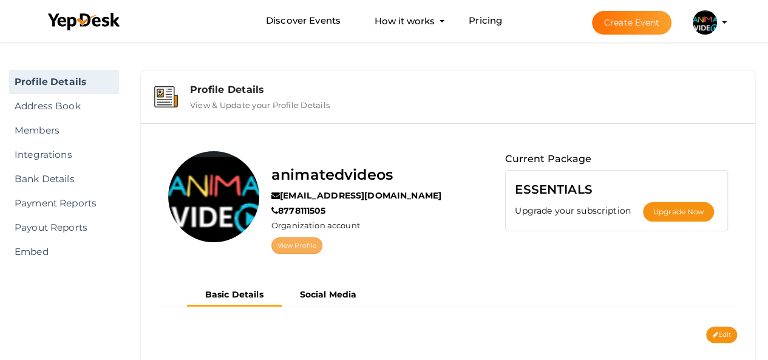
click at [311, 239] on link "View Profile" at bounding box center [296, 245] width 51 height 16
